Goal: Navigation & Orientation: Find specific page/section

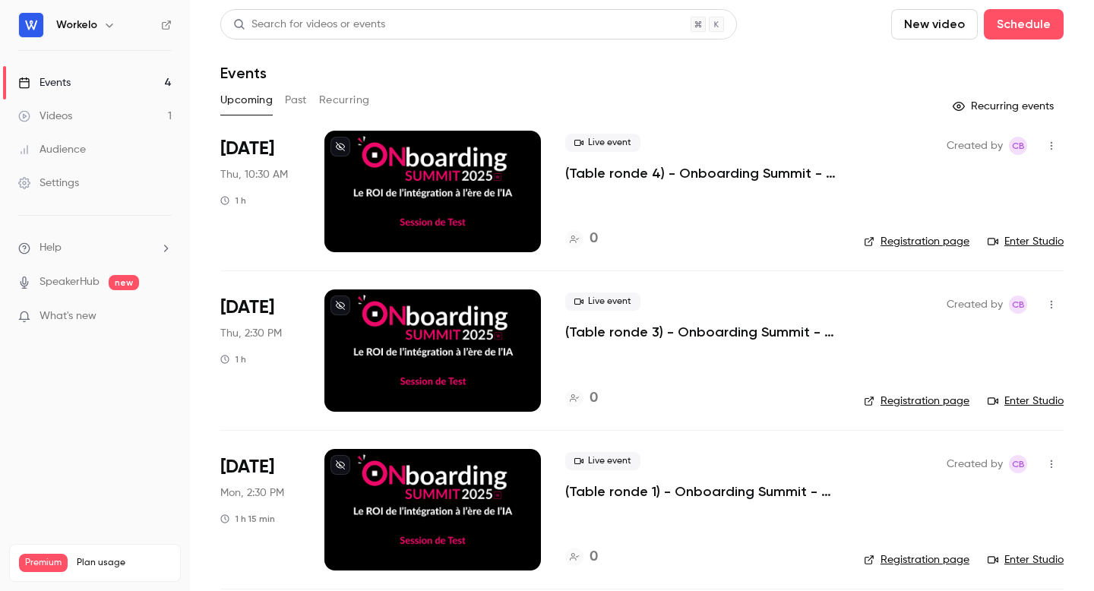
scroll to position [166, 0]
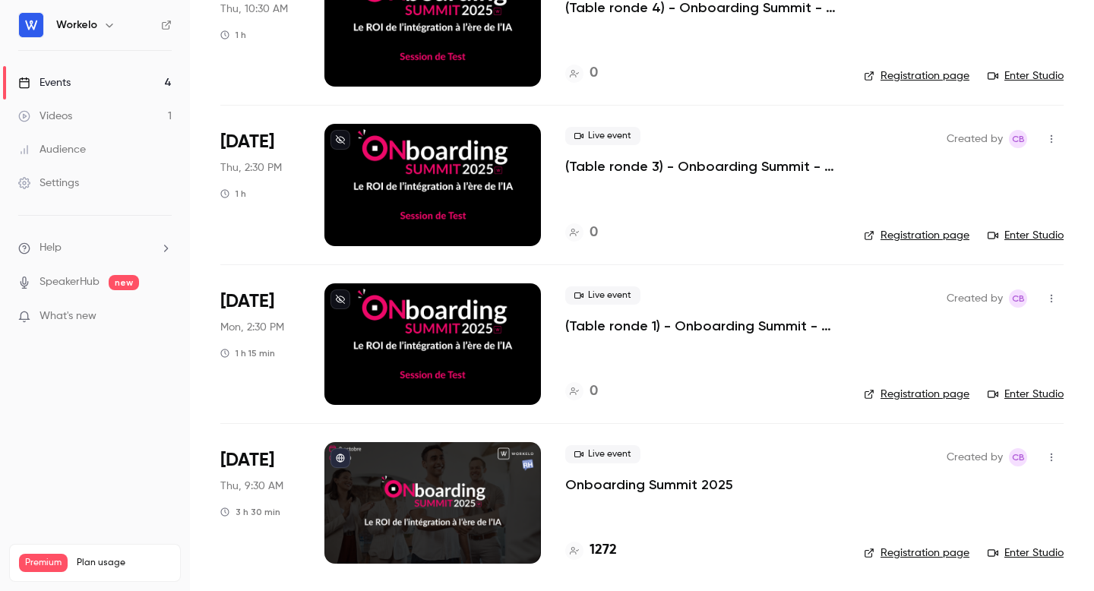
click at [411, 511] on div at bounding box center [432, 503] width 216 height 122
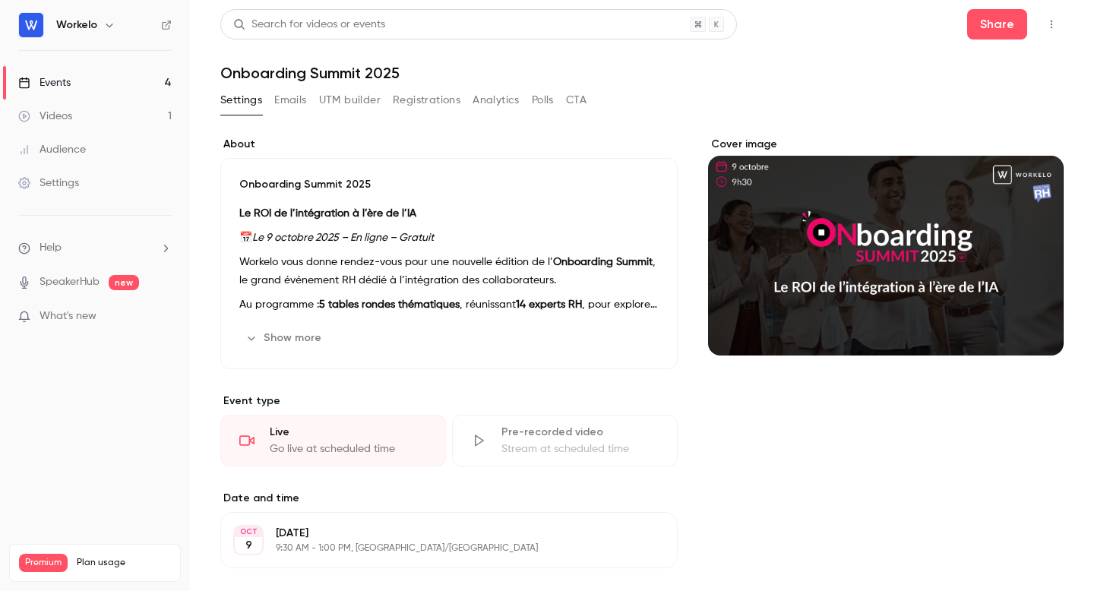
click at [1048, 33] on button "button" at bounding box center [1051, 24] width 24 height 24
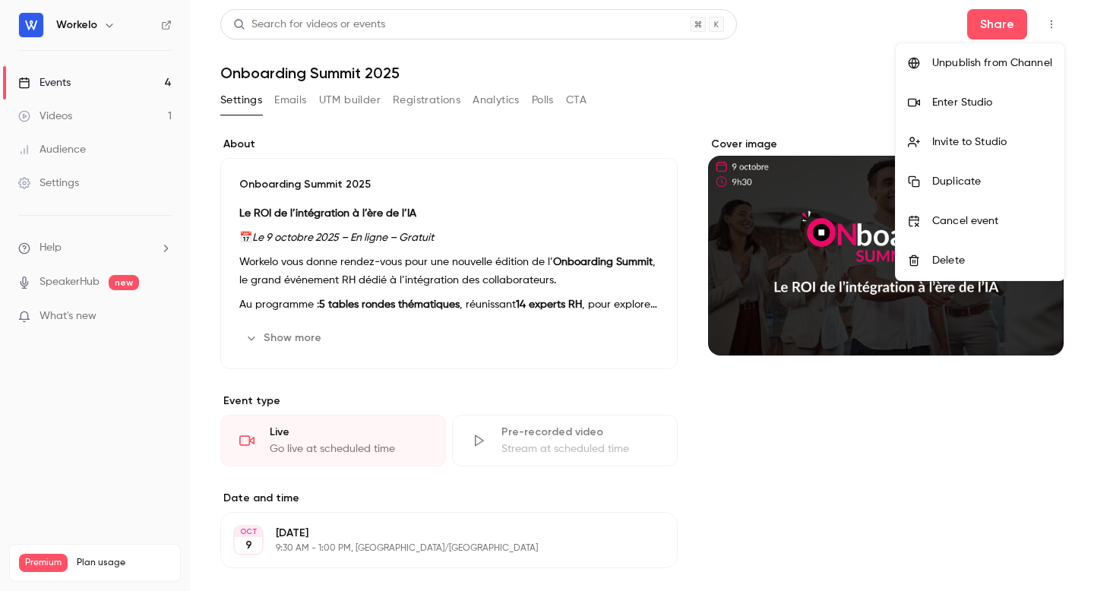
click at [962, 100] on div "Enter Studio" at bounding box center [992, 102] width 120 height 15
